Goal: Task Accomplishment & Management: Manage account settings

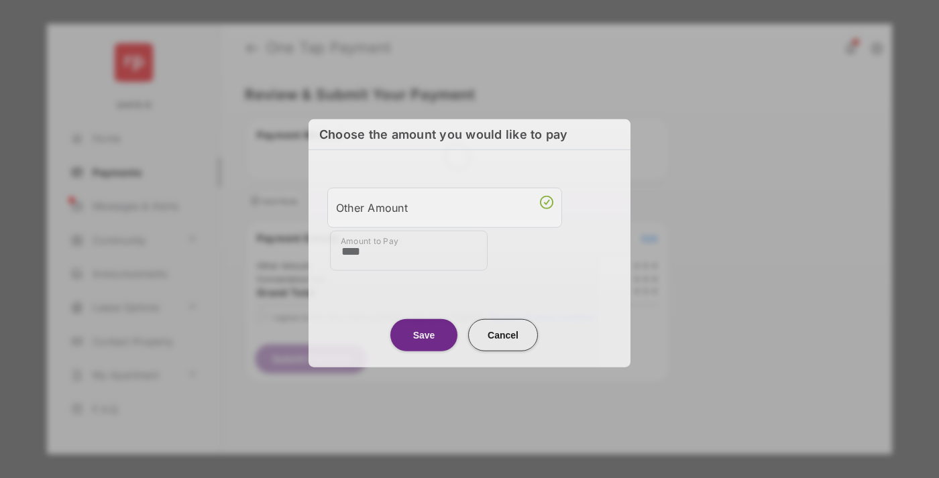
type input "****"
click at [424, 333] on button "Save" at bounding box center [423, 335] width 67 height 32
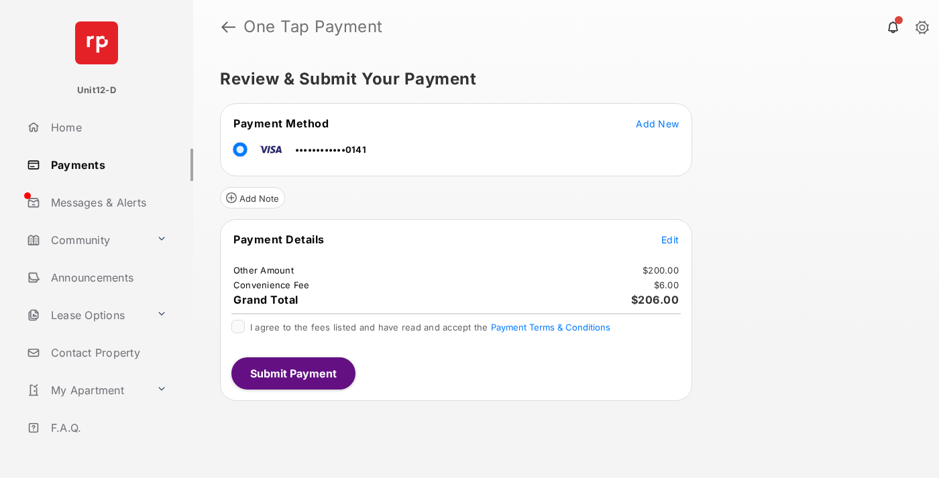
click at [670, 240] on span "Edit" at bounding box center [669, 239] width 17 height 11
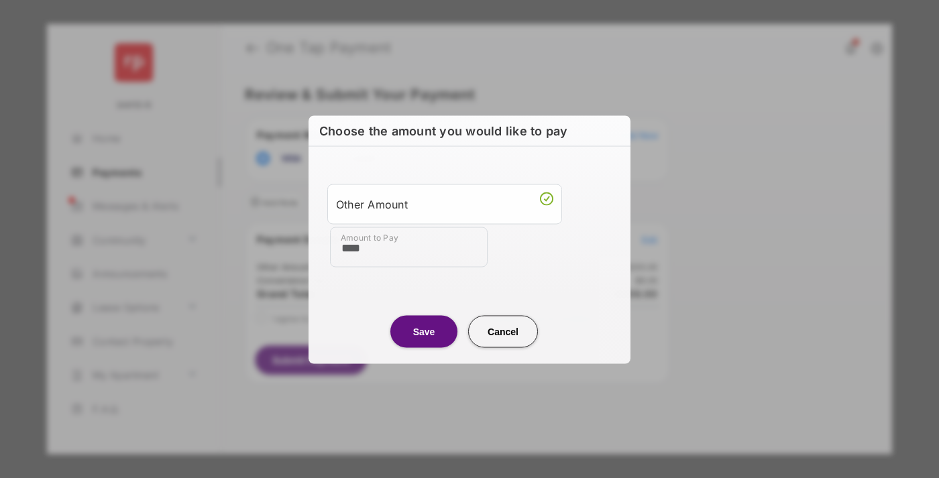
click at [424, 331] on button "Save" at bounding box center [423, 331] width 67 height 32
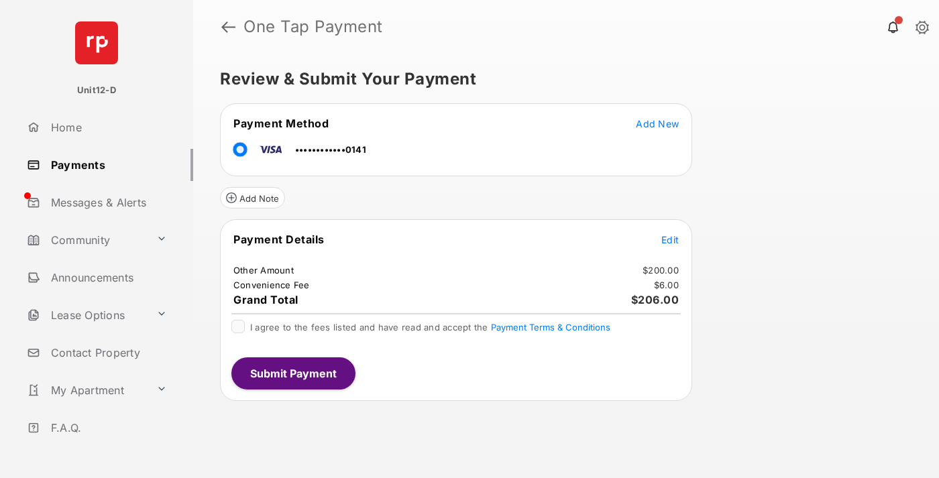
click at [292, 373] on button "Submit Payment" at bounding box center [293, 374] width 124 height 32
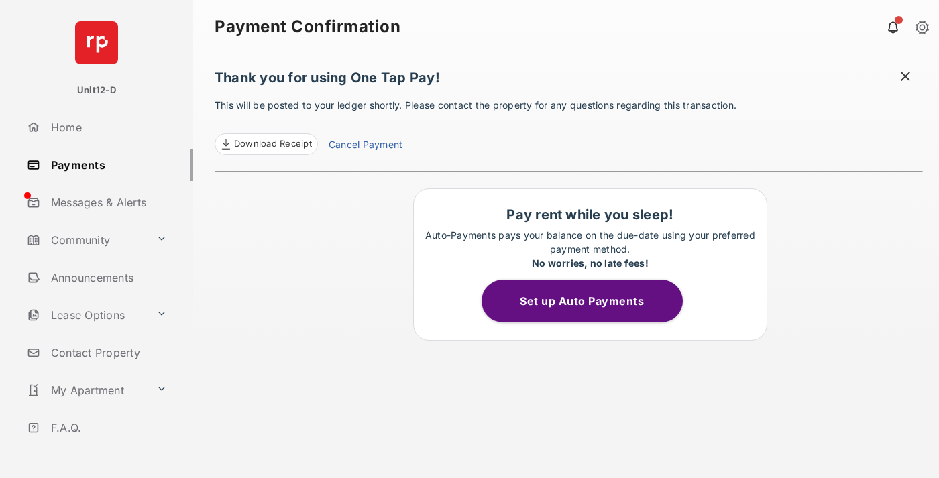
click at [590, 301] on button "Set up Auto Payments" at bounding box center [582, 301] width 201 height 43
